Goal: Information Seeking & Learning: Learn about a topic

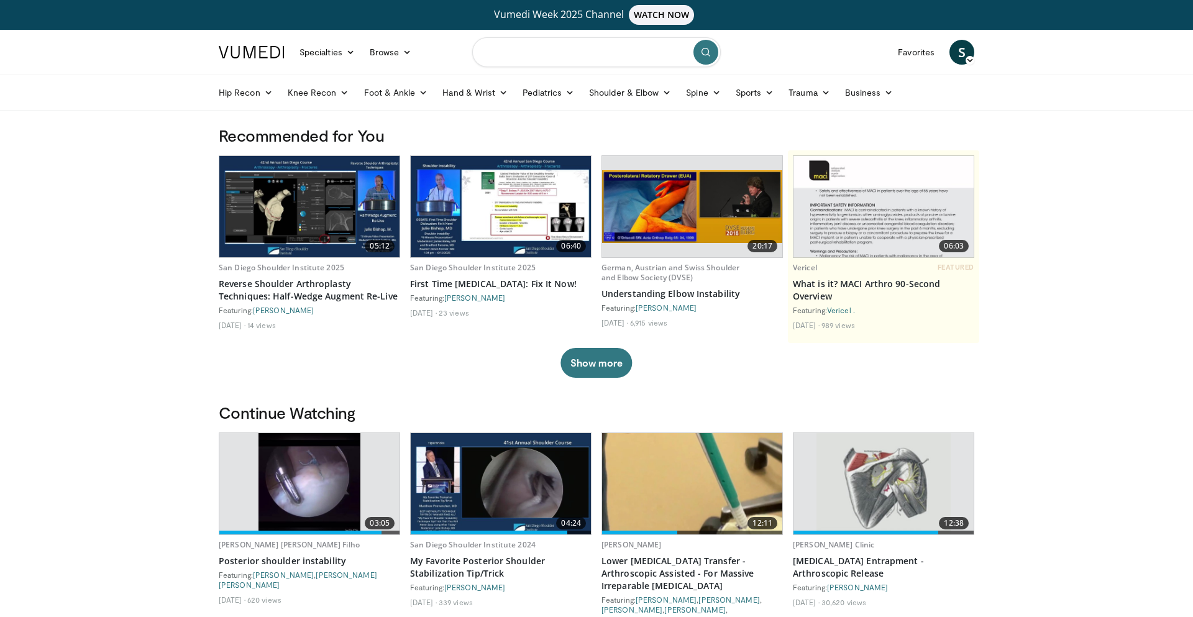
click at [541, 54] on input "Search topics, interventions" at bounding box center [596, 52] width 249 height 30
type input "**********"
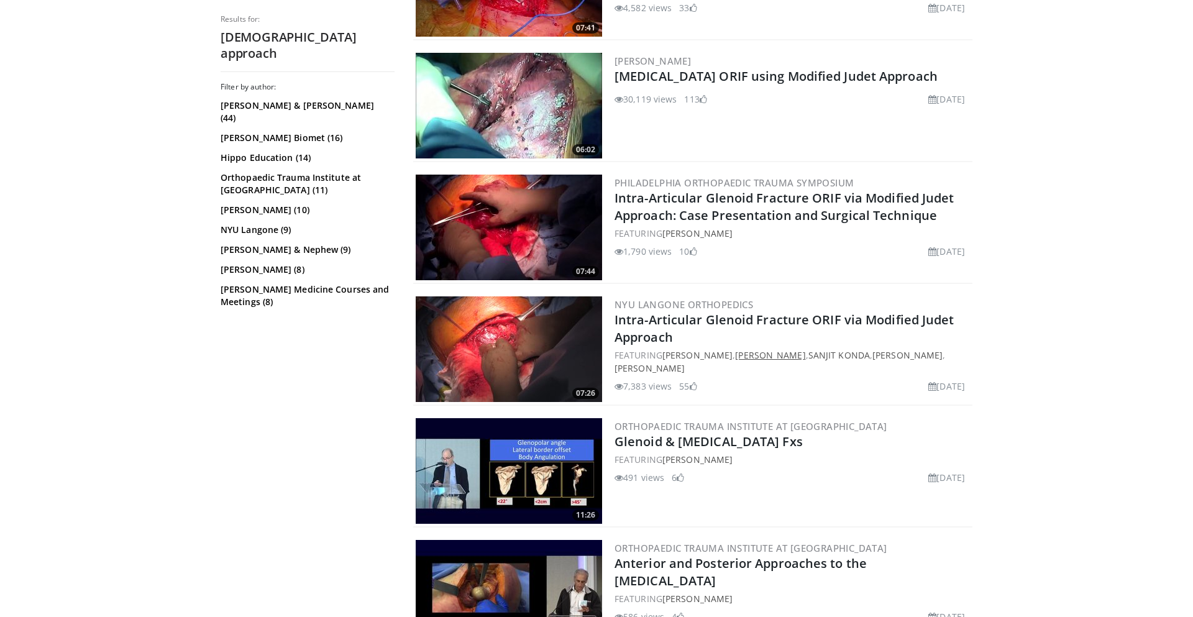
scroll to position [380, 0]
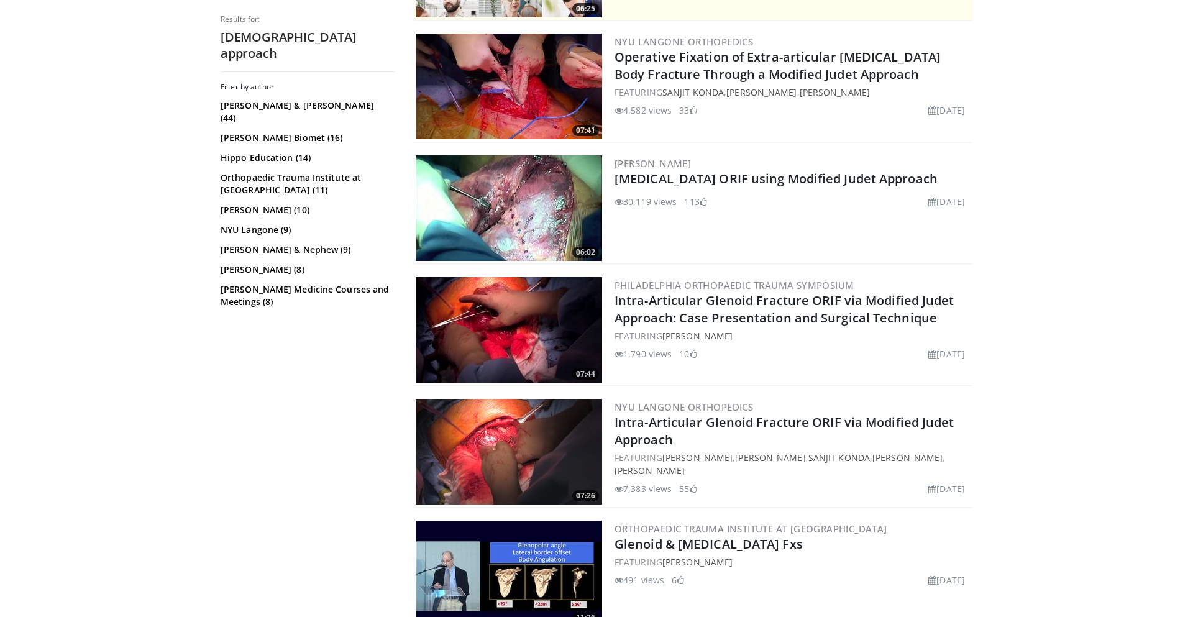
click at [569, 221] on img at bounding box center [509, 208] width 186 height 106
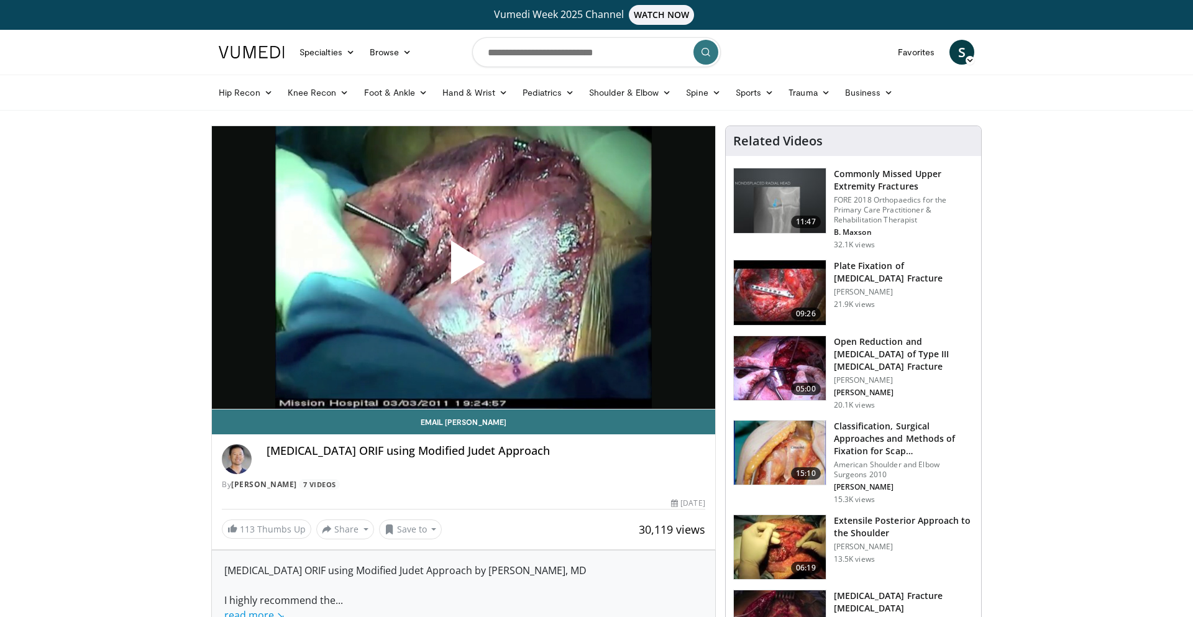
click at [464, 267] on span "Video Player" at bounding box center [464, 267] width 0 height 0
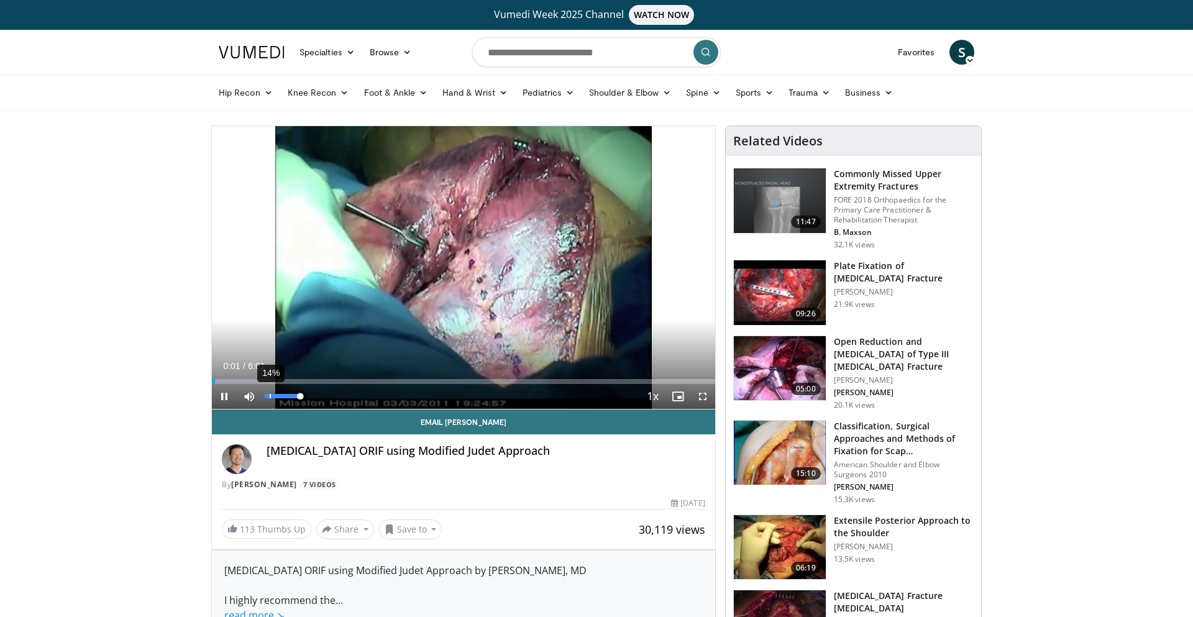
click at [270, 393] on div "14%" at bounding box center [283, 396] width 44 height 25
click at [246, 397] on span "Video Player" at bounding box center [249, 396] width 25 height 25
click at [225, 394] on span "Video Player" at bounding box center [224, 396] width 25 height 25
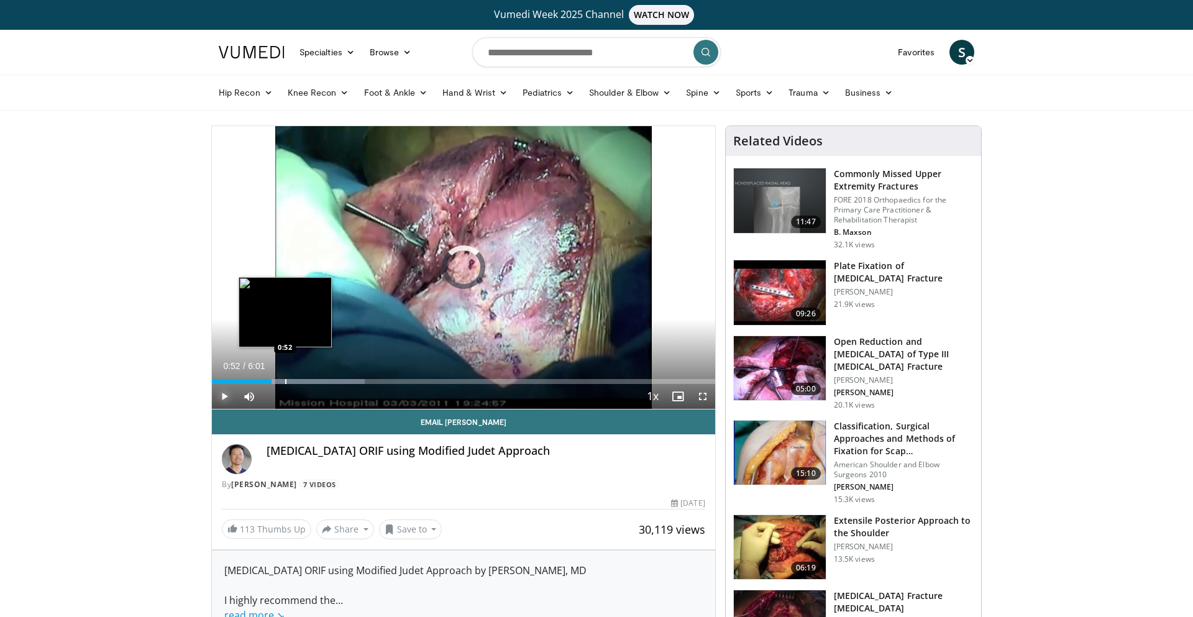
click at [285, 380] on div "Progress Bar" at bounding box center [285, 381] width 1 height 5
click at [273, 380] on div "Progress Bar" at bounding box center [273, 381] width 1 height 5
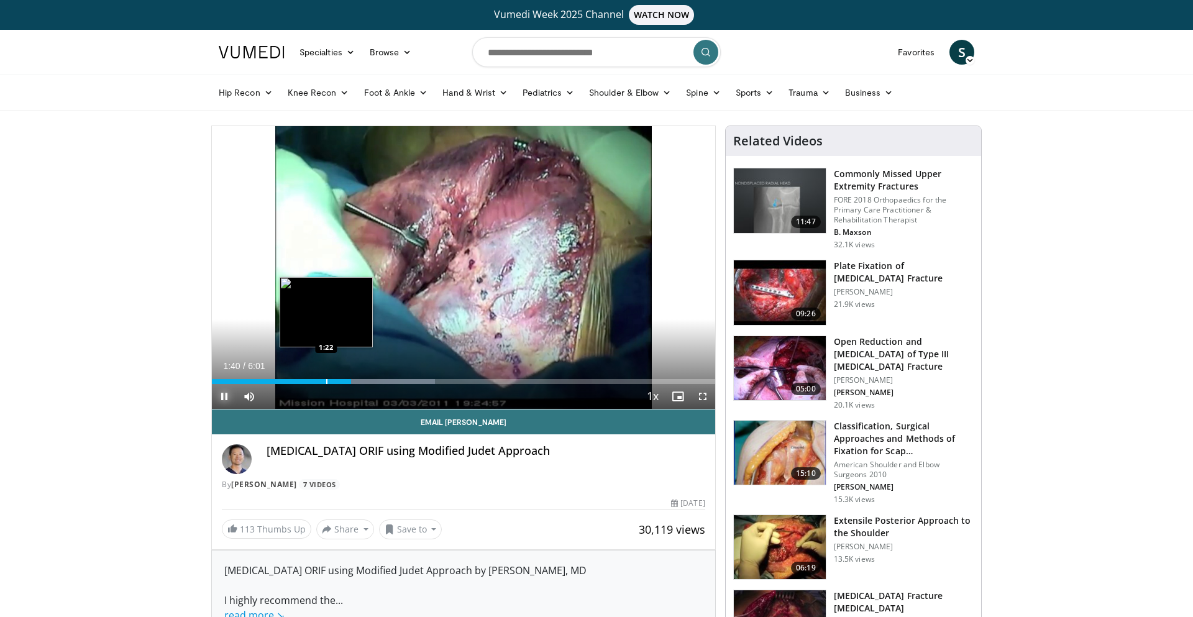
click at [320, 381] on div "Loaded : 44.28% 1:40 1:22" at bounding box center [463, 381] width 503 height 5
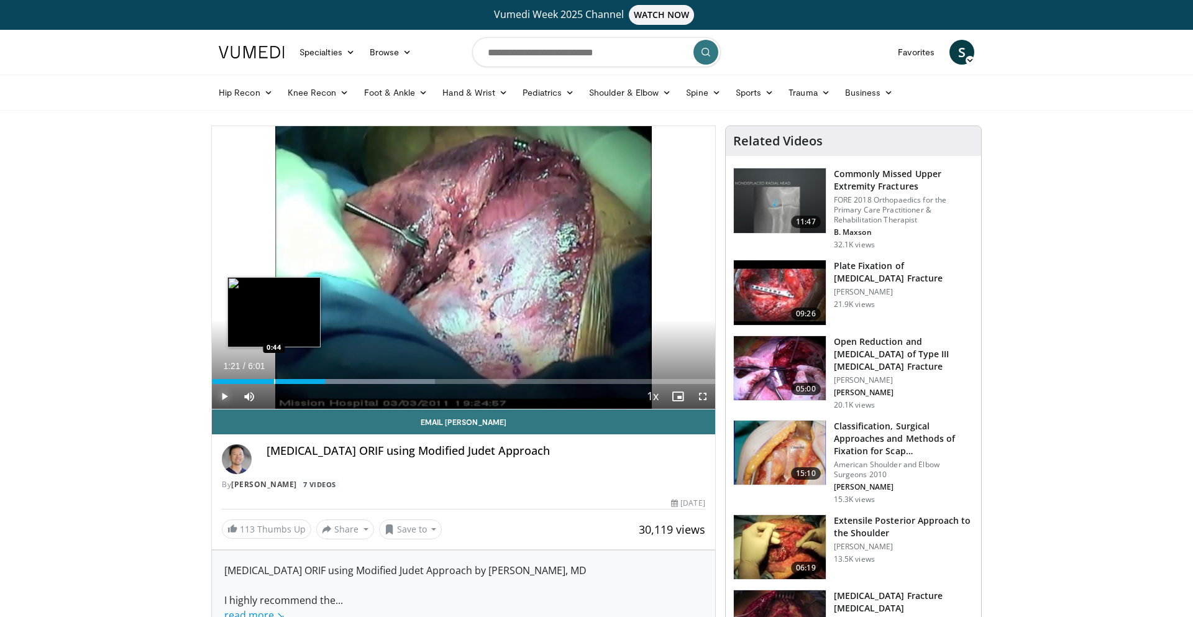
click at [274, 381] on div "Progress Bar" at bounding box center [274, 381] width 1 height 5
click at [280, 381] on div "Progress Bar" at bounding box center [279, 381] width 1 height 5
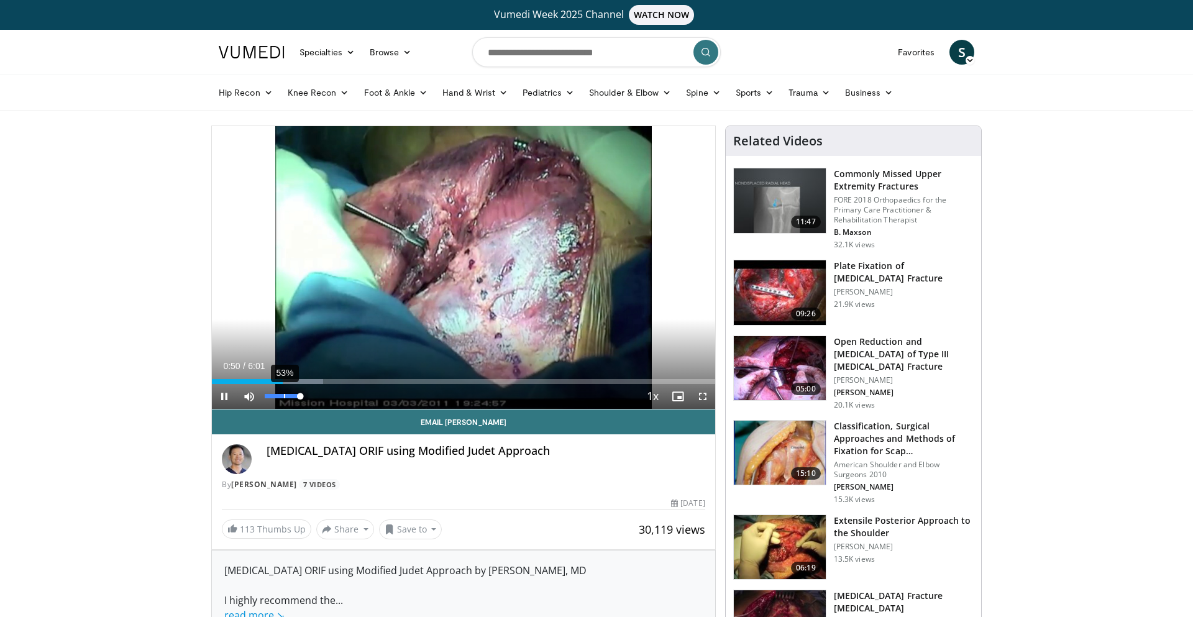
click at [284, 393] on div "53%" at bounding box center [283, 396] width 44 height 25
click at [285, 392] on div "58%" at bounding box center [283, 396] width 44 height 25
click at [275, 398] on div "Volume Level" at bounding box center [282, 396] width 35 height 4
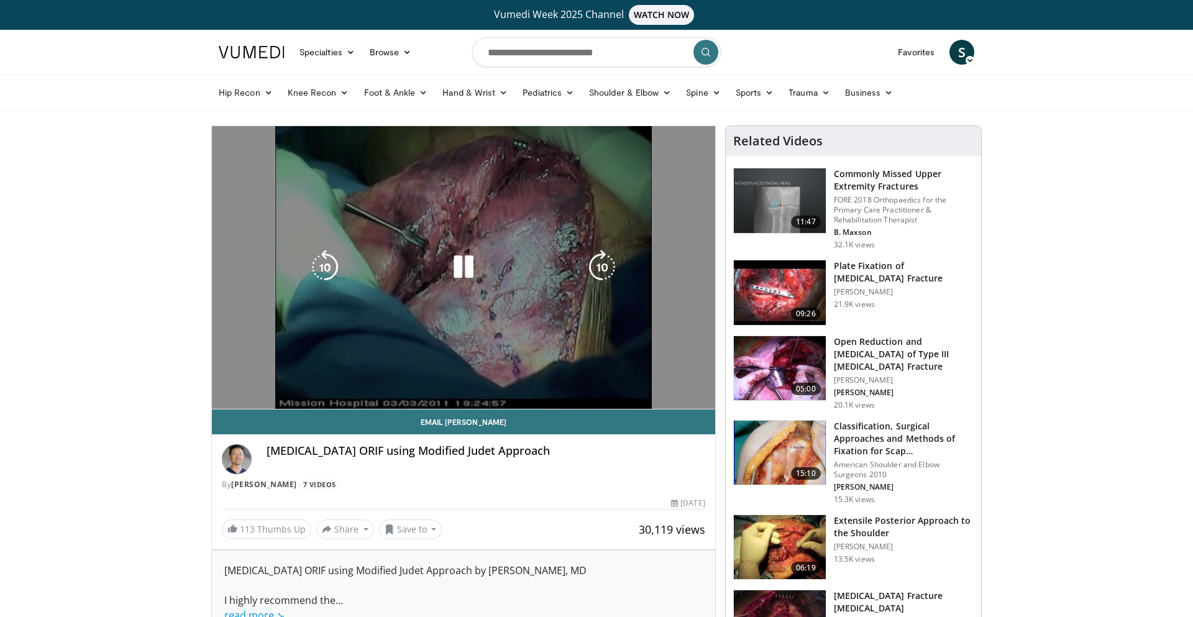
click at [262, 419] on div "37%" at bounding box center [262, 421] width 0 height 4
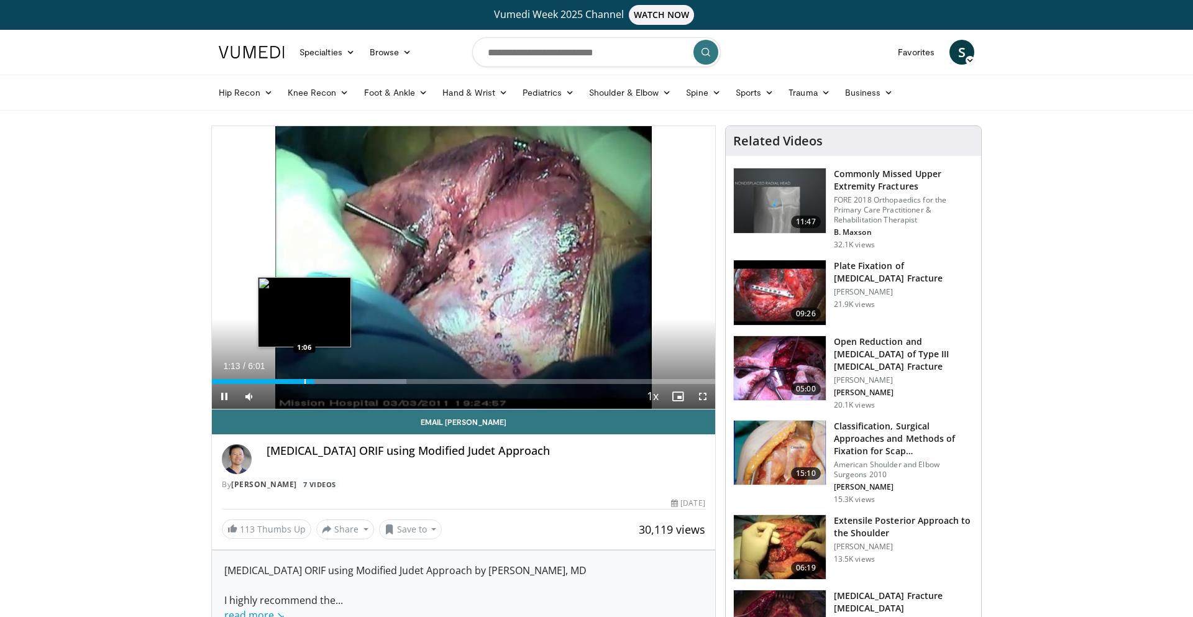
click at [305, 382] on div "Progress Bar" at bounding box center [305, 381] width 1 height 5
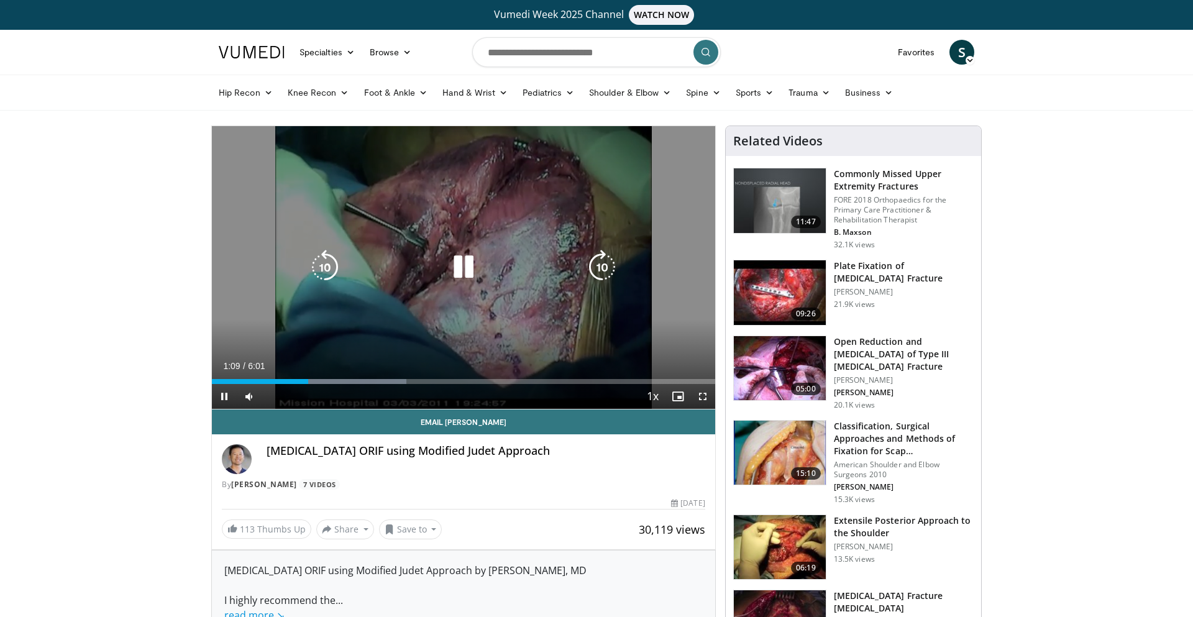
click at [313, 267] on icon "Video Player" at bounding box center [325, 267] width 35 height 35
click at [589, 266] on icon "Video Player" at bounding box center [602, 267] width 35 height 35
click at [461, 272] on icon "Video Player" at bounding box center [463, 267] width 35 height 35
click at [462, 270] on icon "Video Player" at bounding box center [463, 267] width 35 height 35
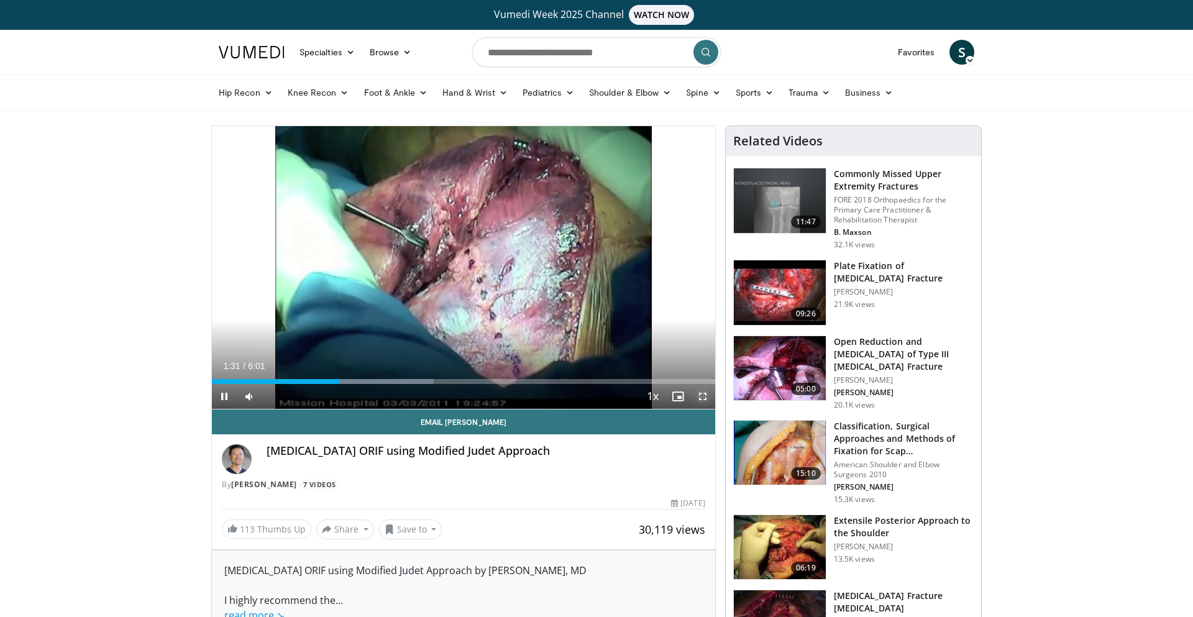
click at [702, 394] on span "Video Player" at bounding box center [702, 396] width 25 height 25
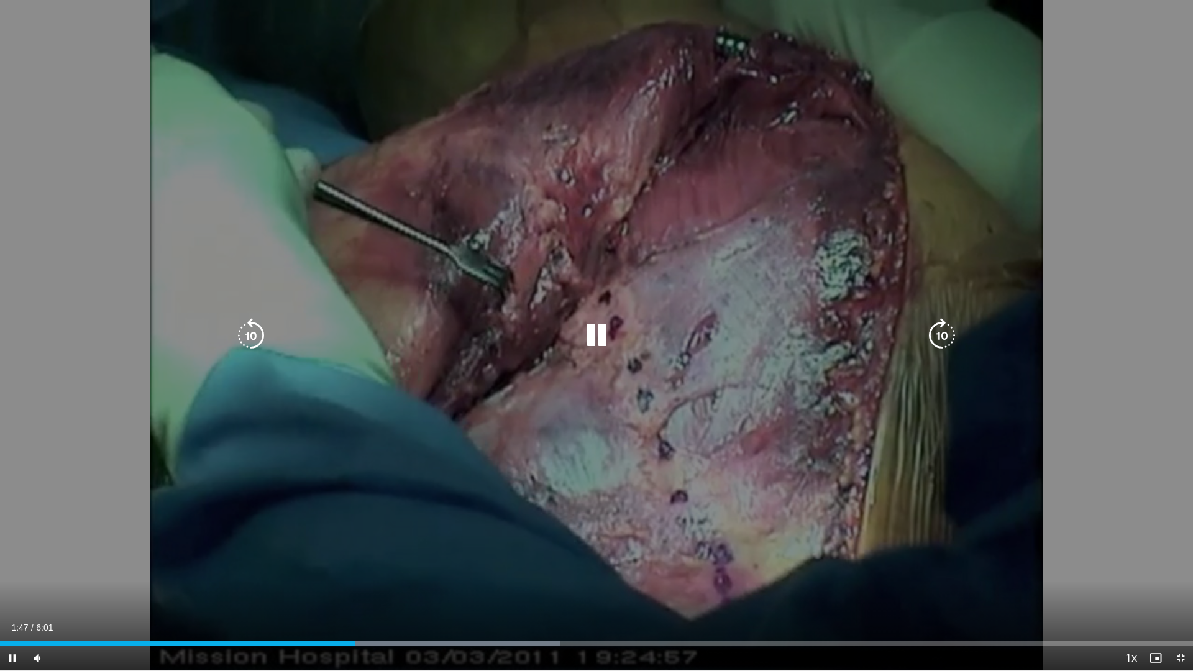
click at [249, 332] on icon "Video Player" at bounding box center [251, 335] width 35 height 35
click at [955, 336] on icon "Video Player" at bounding box center [942, 335] width 35 height 35
click at [953, 336] on icon "Video Player" at bounding box center [942, 335] width 35 height 35
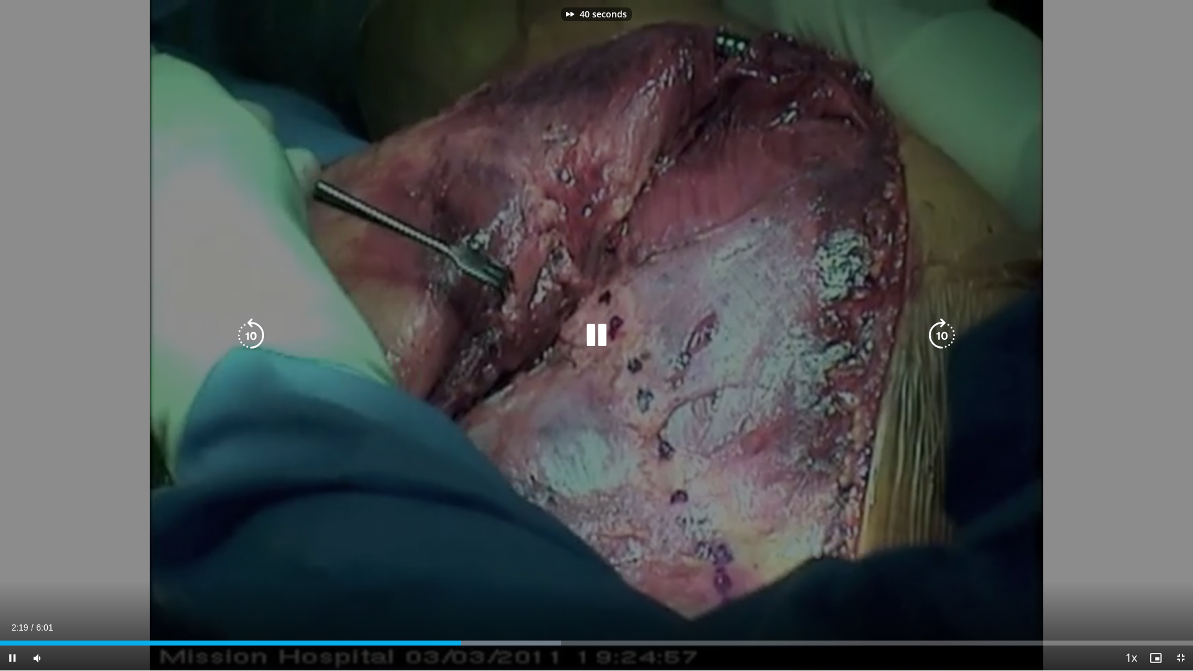
click at [953, 336] on icon "Video Player" at bounding box center [942, 335] width 35 height 35
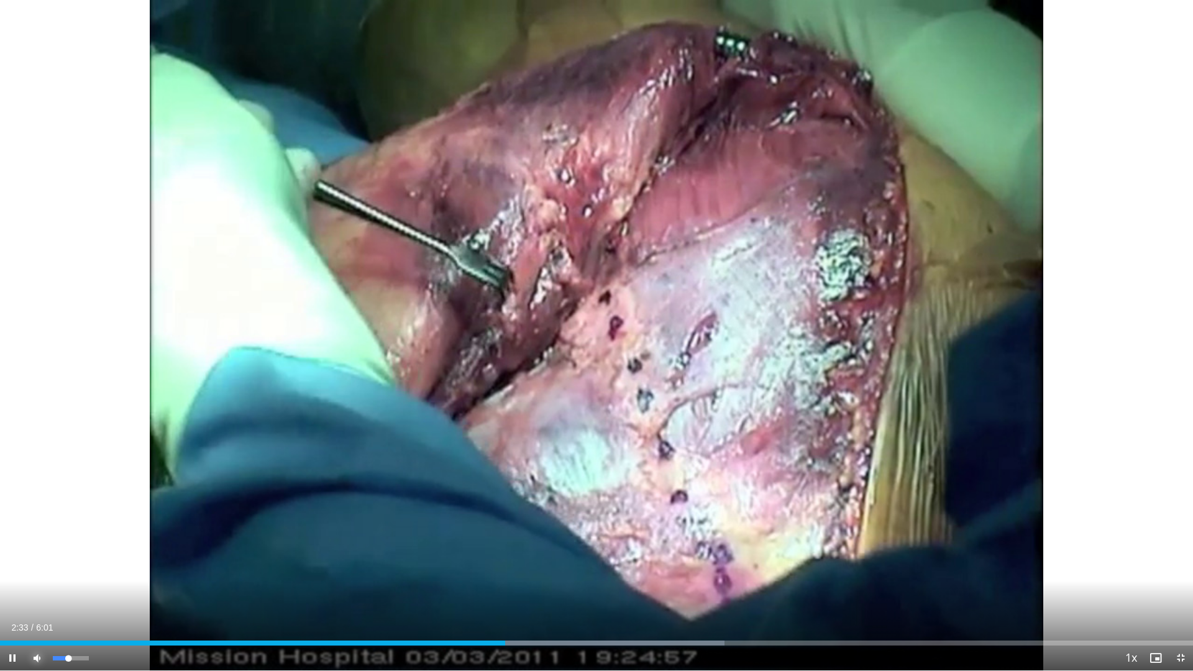
click at [33, 617] on span "Video Player" at bounding box center [37, 658] width 25 height 25
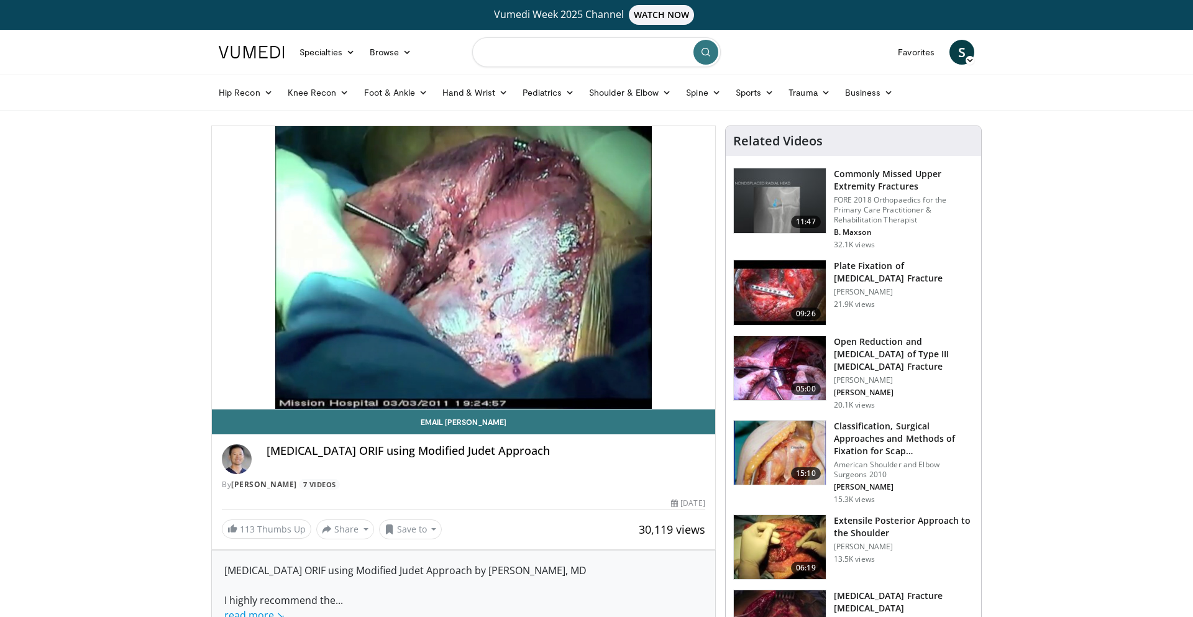
click at [497, 54] on input "Search topics, interventions" at bounding box center [596, 52] width 249 height 30
type input "**********"
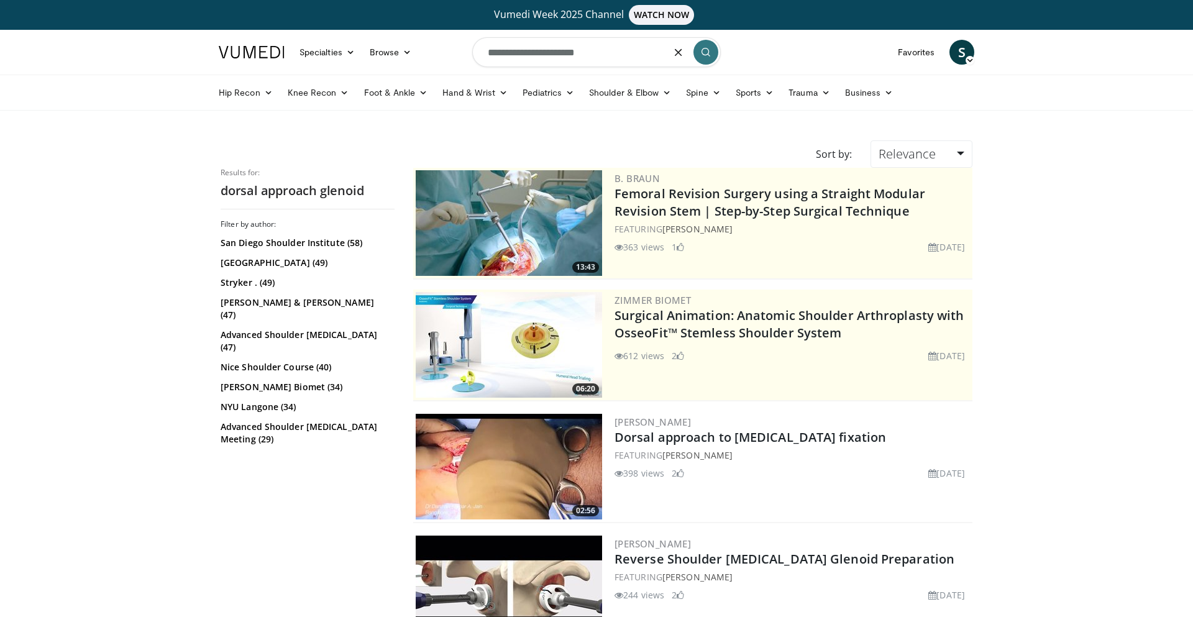
drag, startPoint x: 487, startPoint y: 56, endPoint x: 666, endPoint y: 48, distance: 179.1
click at [664, 48] on input "**********" at bounding box center [596, 52] width 249 height 30
type input "**********"
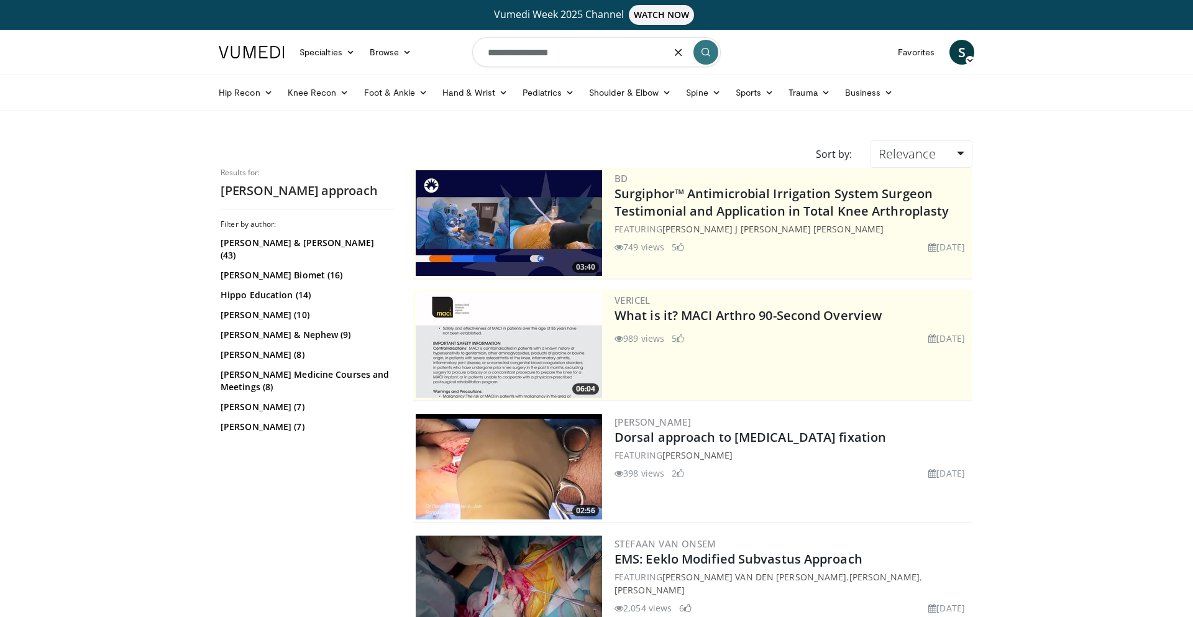
click at [543, 56] on input "**********" at bounding box center [596, 52] width 249 height 30
type input "*******"
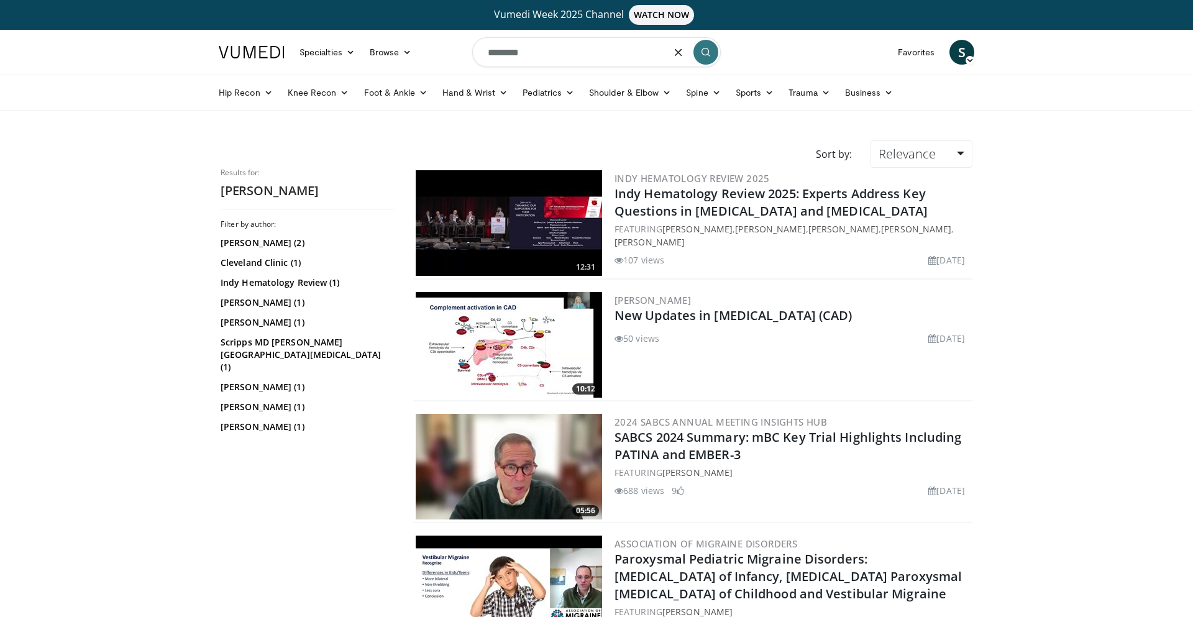
drag, startPoint x: 489, startPoint y: 53, endPoint x: 530, endPoint y: 49, distance: 41.8
click at [530, 49] on input "*******" at bounding box center [596, 52] width 249 height 30
type input "**********"
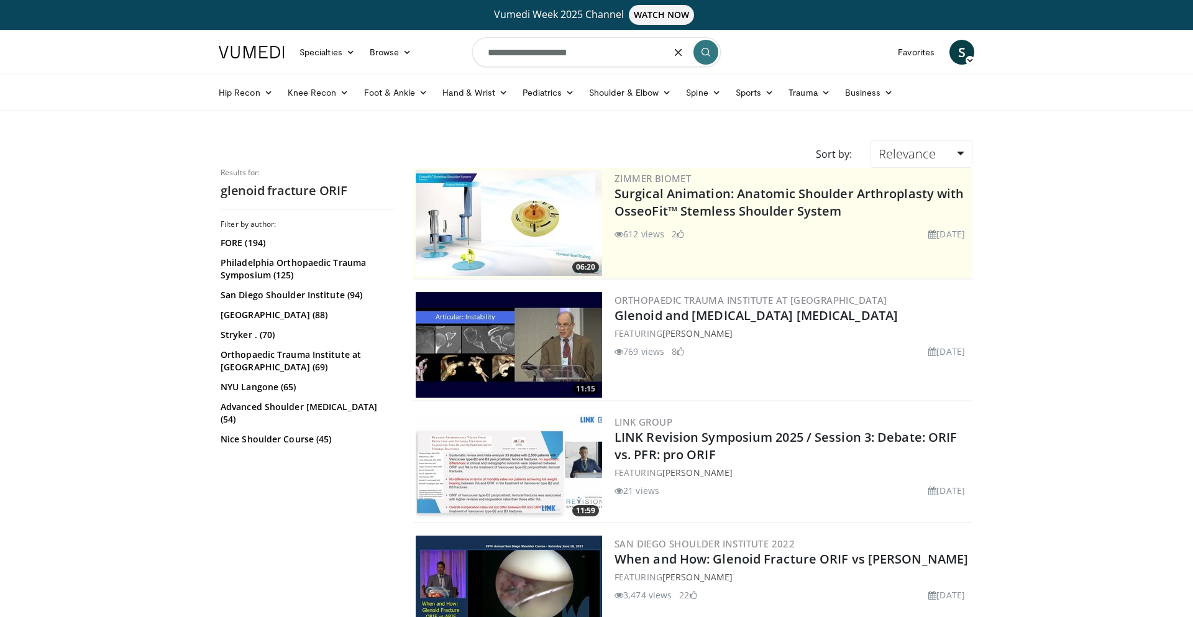
drag, startPoint x: 563, startPoint y: 54, endPoint x: 633, endPoint y: 52, distance: 70.3
click at [633, 52] on input "**********" at bounding box center [596, 52] width 249 height 30
type input "**********"
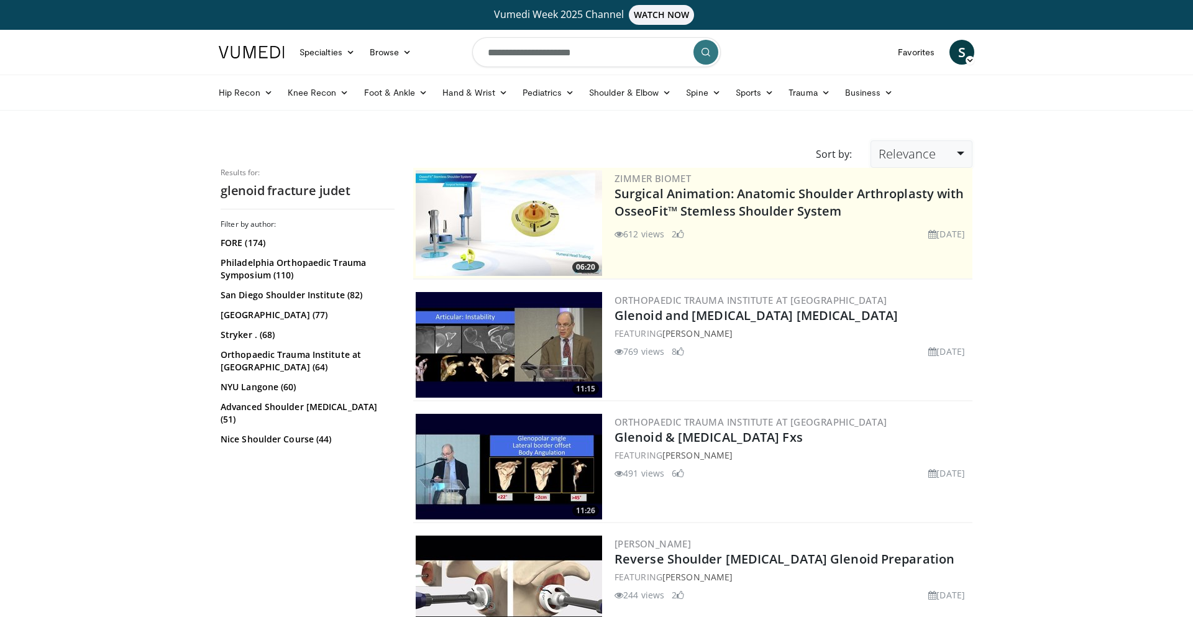
click at [959, 152] on link "Relevance" at bounding box center [922, 153] width 102 height 27
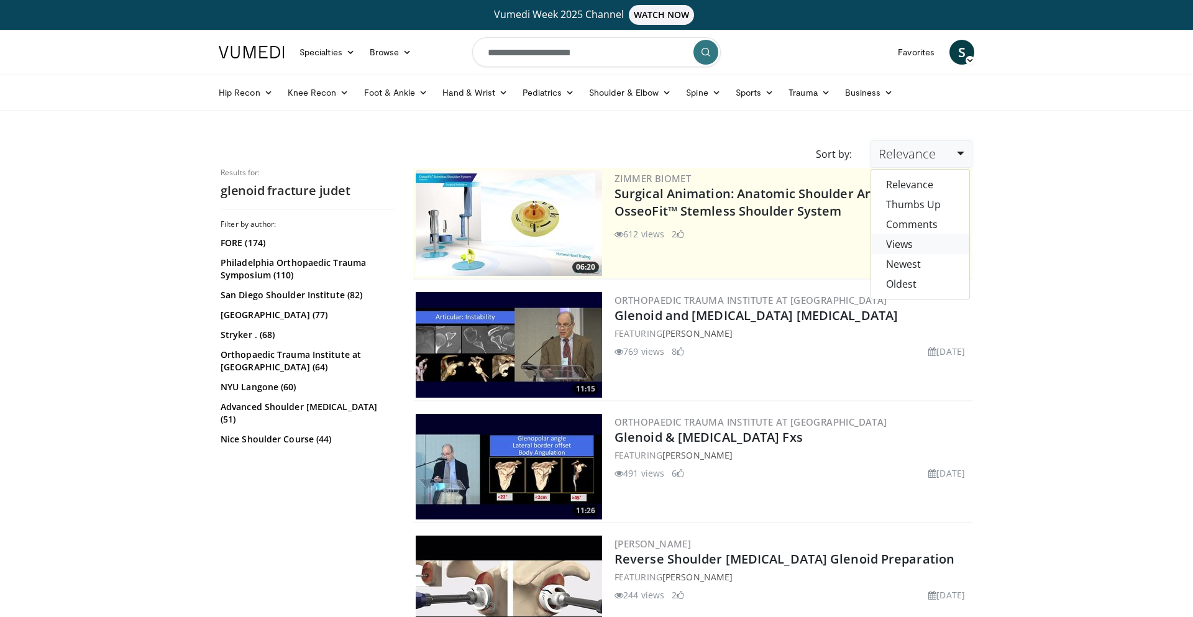
click at [911, 249] on link "Views" at bounding box center [920, 244] width 98 height 20
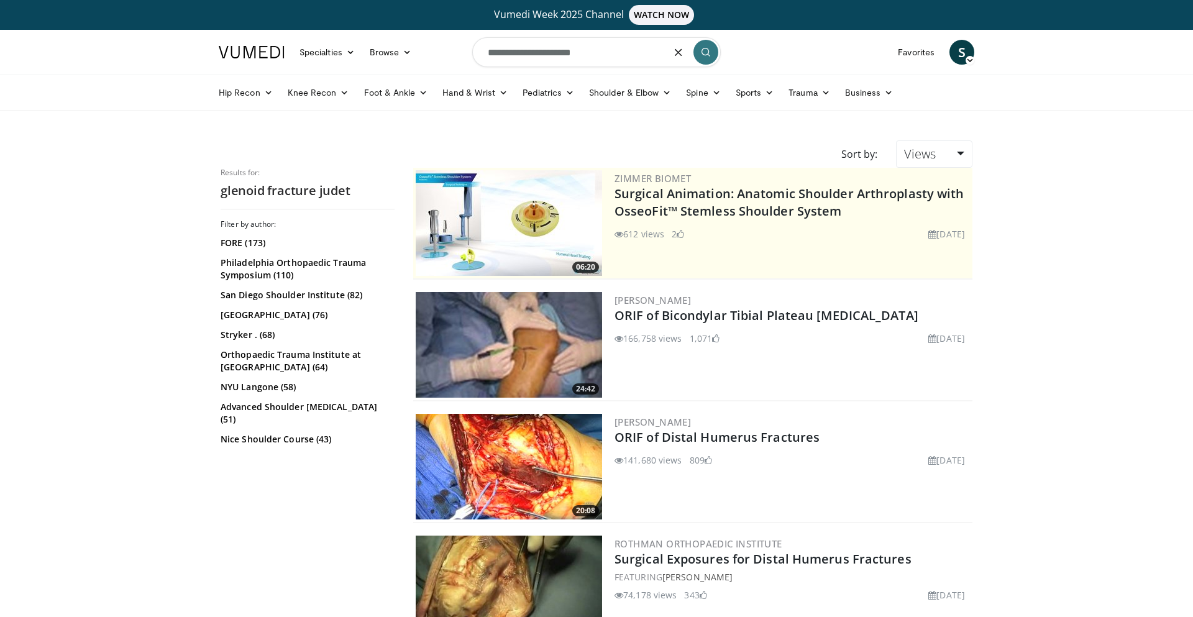
drag, startPoint x: 490, startPoint y: 53, endPoint x: 559, endPoint y: 53, distance: 69.6
click at [559, 53] on input "**********" at bounding box center [596, 52] width 249 height 30
type input "*****"
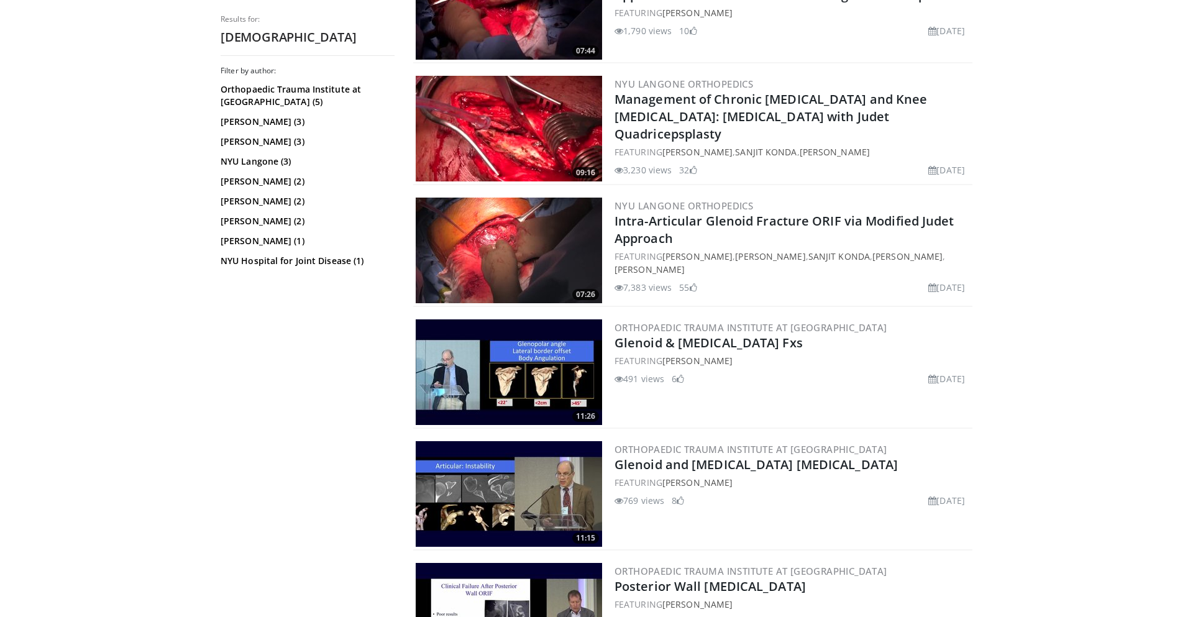
scroll to position [444, 0]
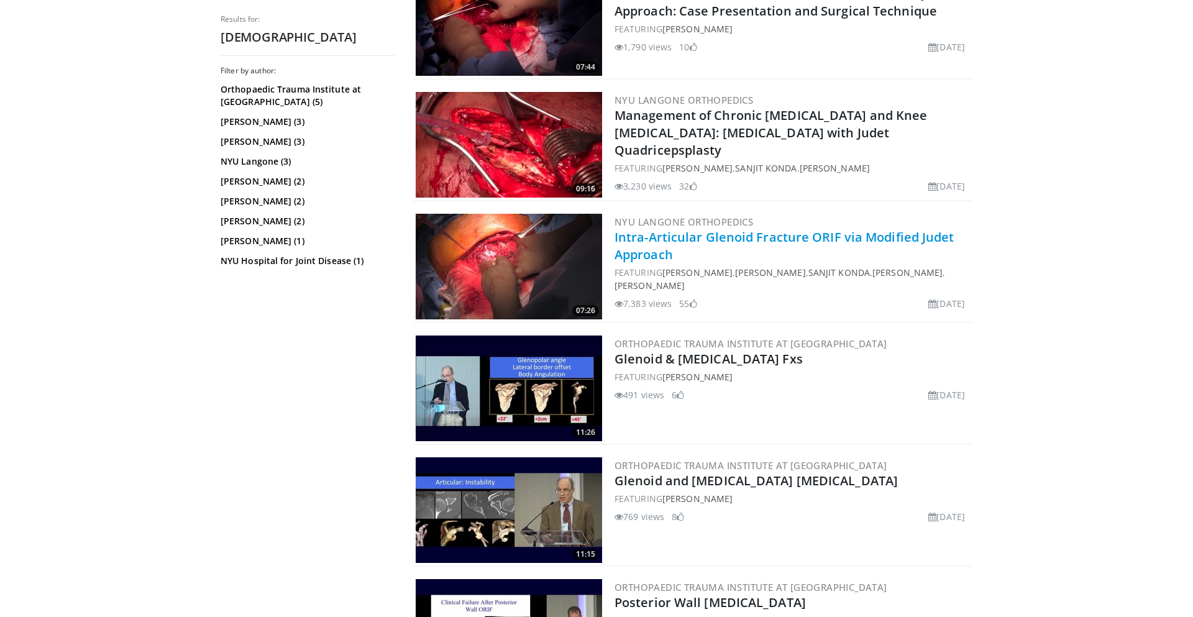
click at [641, 250] on link "Intra-Articular Glenoid Fracture ORIF via Modified Judet Approach" at bounding box center [785, 246] width 340 height 34
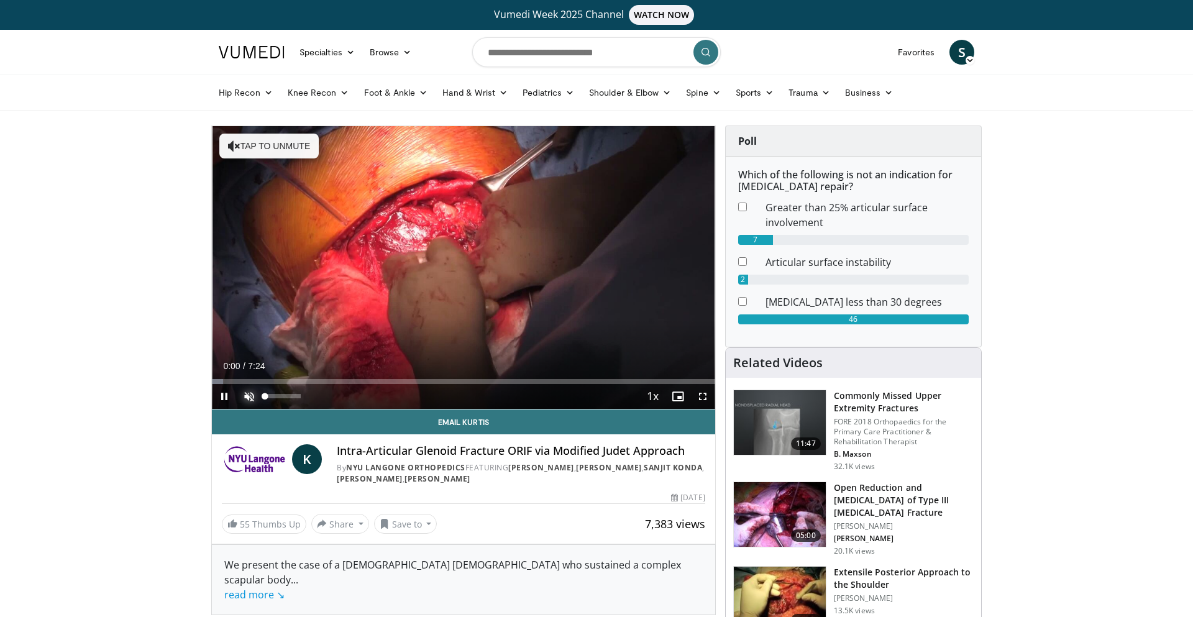
click at [249, 396] on span "Video Player" at bounding box center [249, 396] width 25 height 25
click at [271, 395] on div "Volume Level" at bounding box center [268, 396] width 6 height 4
click at [705, 393] on span "Video Player" at bounding box center [702, 396] width 25 height 25
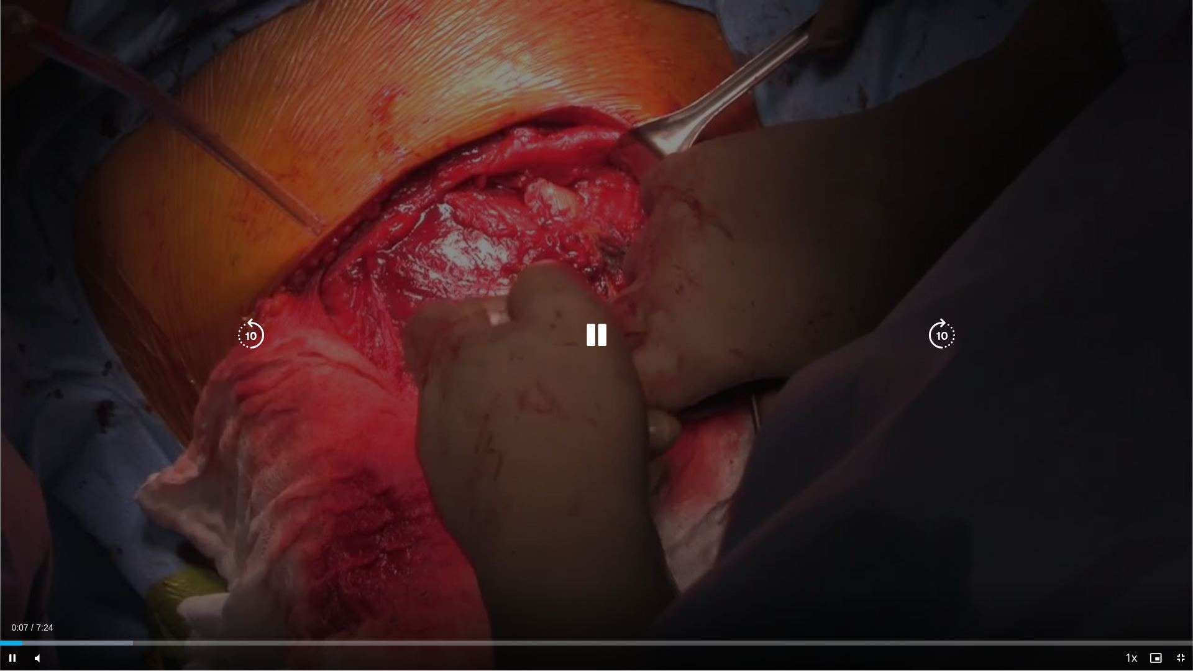
click at [942, 331] on icon "Video Player" at bounding box center [942, 335] width 35 height 35
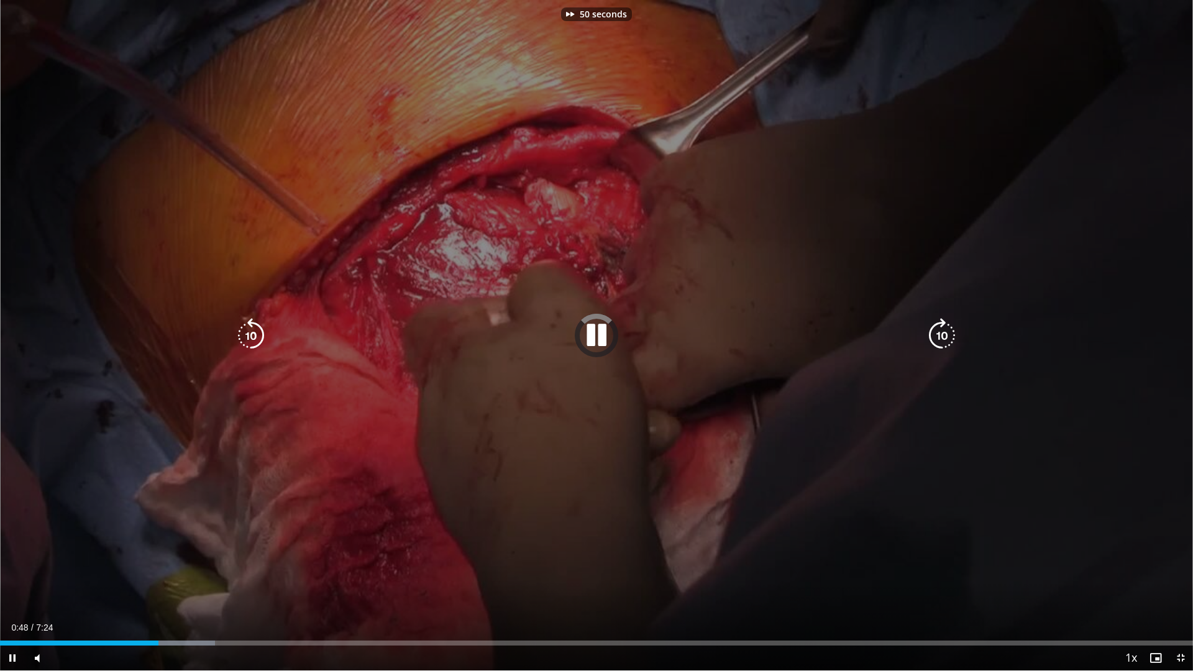
click at [942, 331] on icon "Video Player" at bounding box center [942, 335] width 35 height 35
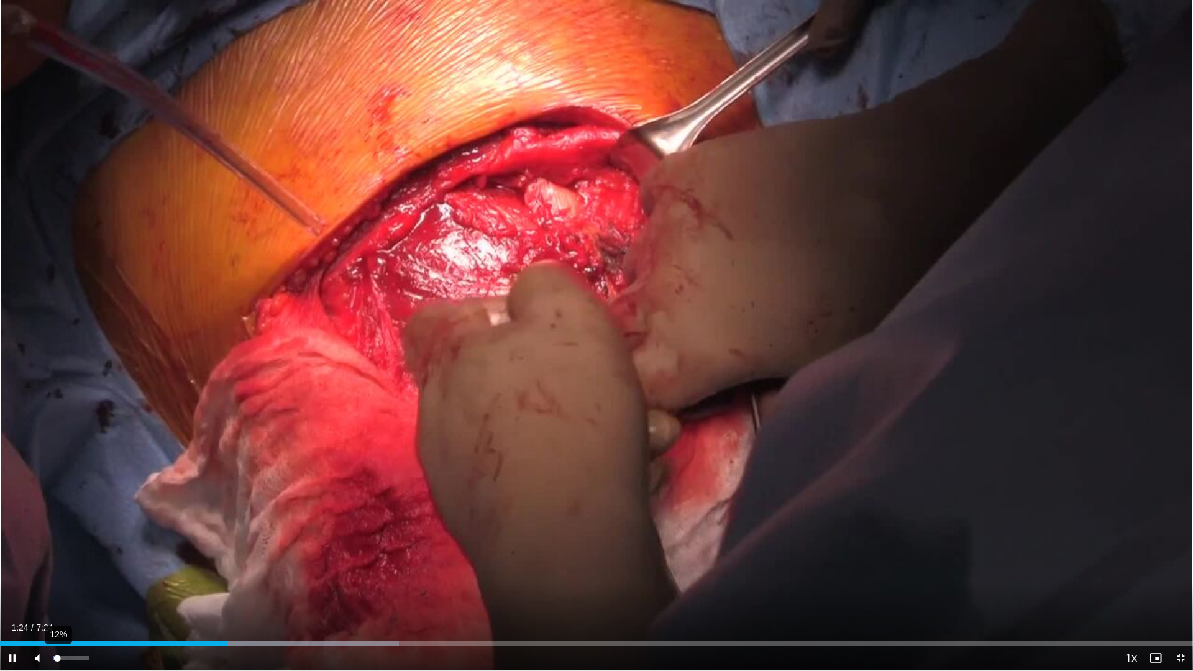
click at [57, 617] on div "Volume Level" at bounding box center [55, 658] width 4 height 4
click at [55, 617] on div "Volume Level" at bounding box center [54, 658] width 2 height 4
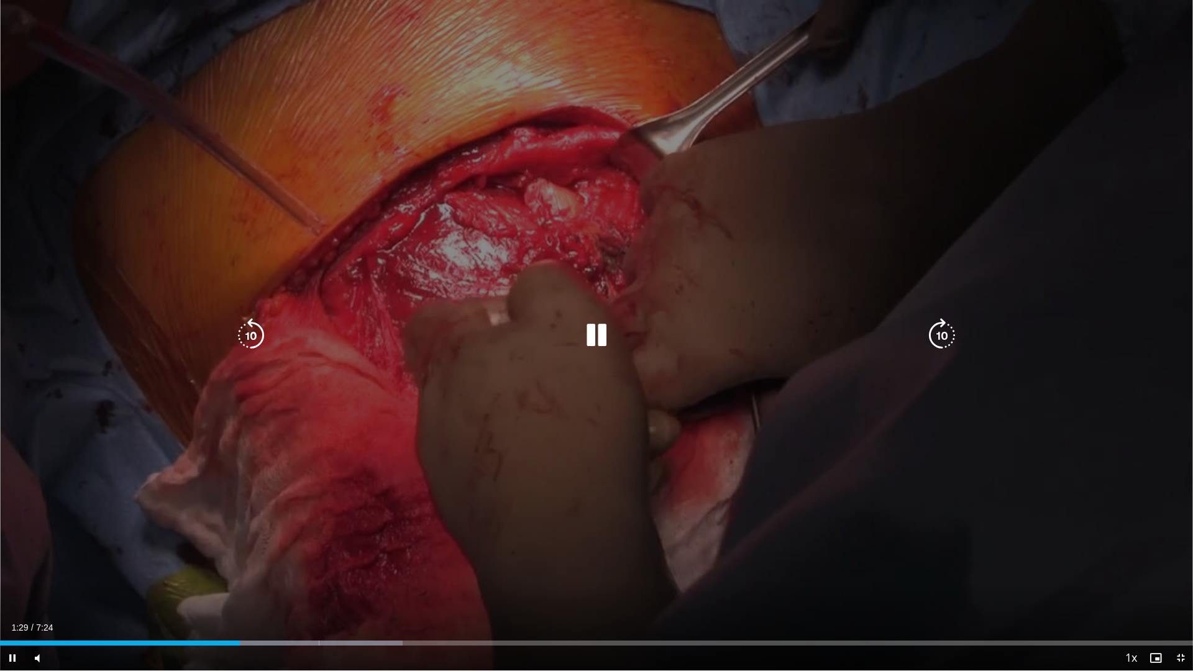
click at [943, 336] on icon "Video Player" at bounding box center [942, 335] width 35 height 35
click at [937, 334] on icon "Video Player" at bounding box center [942, 335] width 35 height 35
click at [940, 336] on icon "Video Player" at bounding box center [942, 335] width 35 height 35
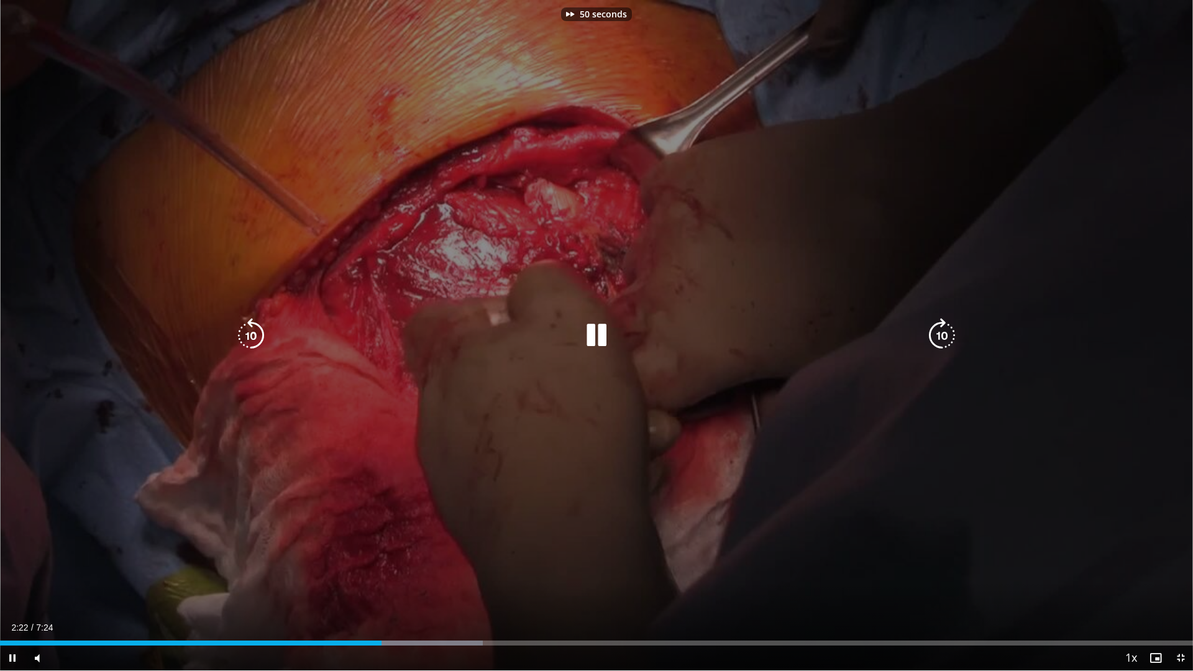
click at [939, 343] on icon "Video Player" at bounding box center [942, 335] width 35 height 35
click at [254, 336] on icon "Video Player" at bounding box center [251, 335] width 35 height 35
click at [255, 336] on icon "Video Player" at bounding box center [251, 335] width 35 height 35
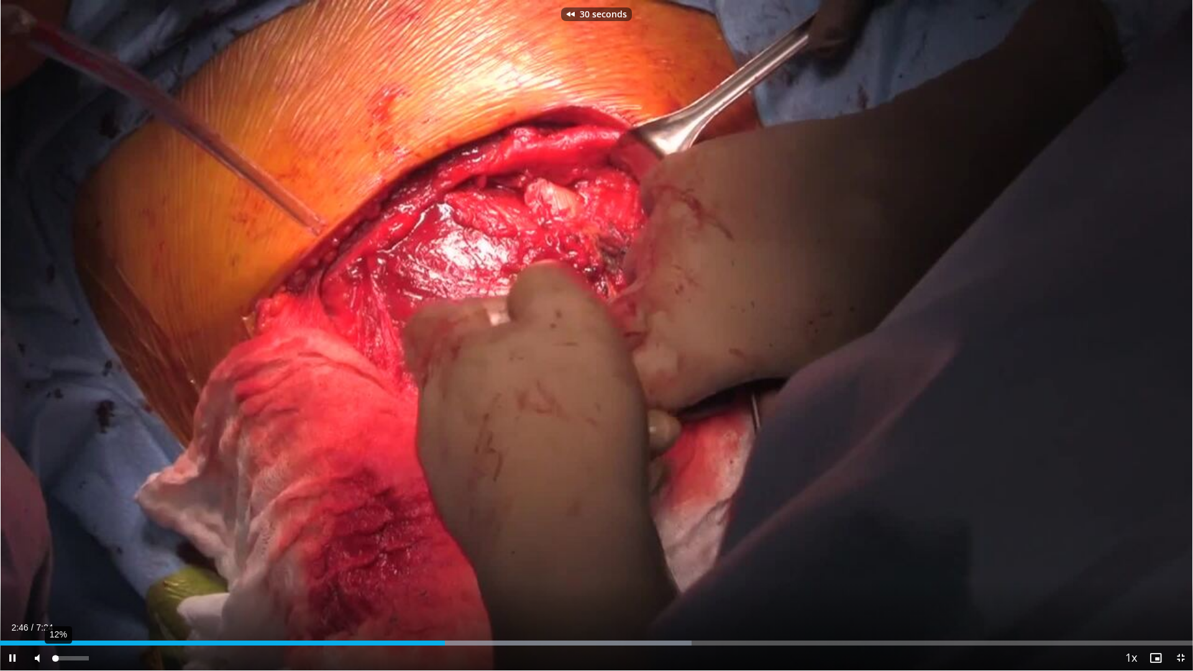
click at [55, 617] on div "Volume Level" at bounding box center [54, 658] width 2 height 4
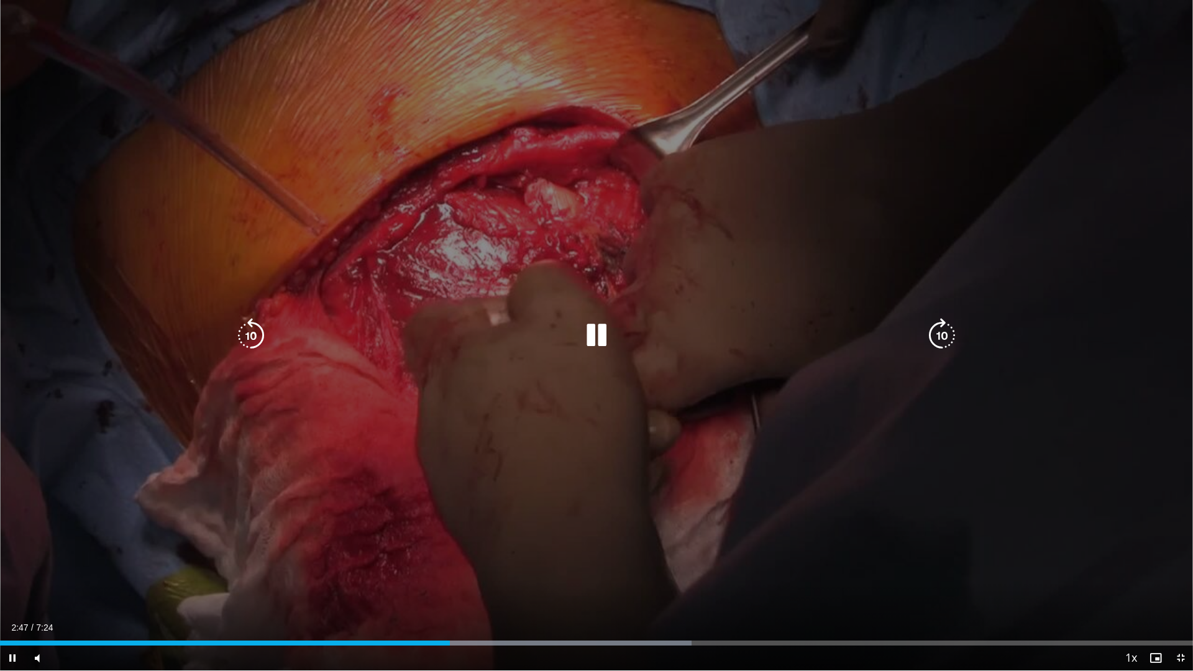
click at [246, 334] on icon "Video Player" at bounding box center [251, 335] width 35 height 35
click at [589, 344] on icon "Video Player" at bounding box center [596, 335] width 35 height 35
drag, startPoint x: 585, startPoint y: 333, endPoint x: 633, endPoint y: 341, distance: 49.3
click at [585, 333] on icon "Video Player" at bounding box center [596, 335] width 35 height 35
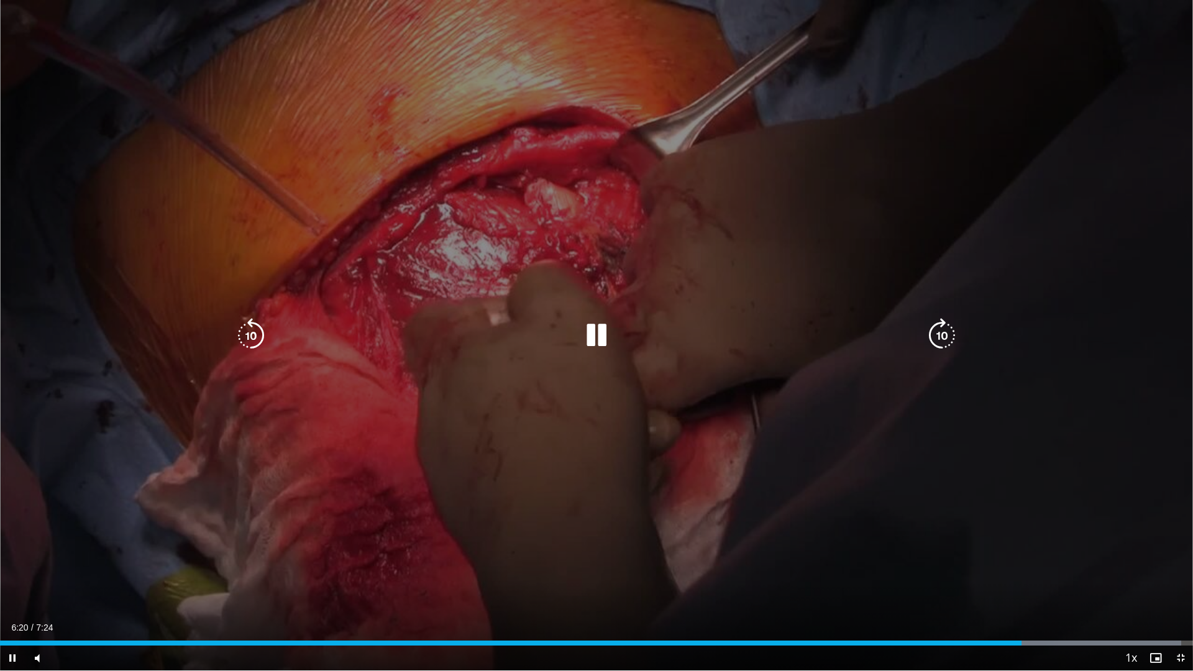
click at [597, 335] on icon "Video Player" at bounding box center [596, 335] width 35 height 35
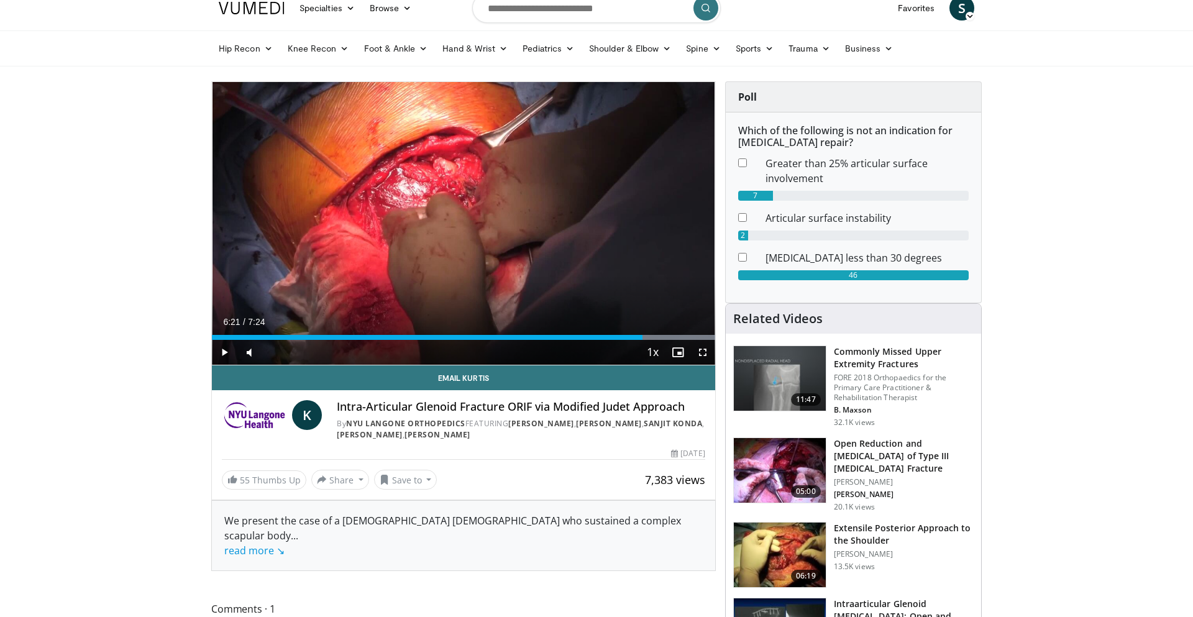
scroll to position [63, 0]
